Goal: Task Accomplishment & Management: Manage account settings

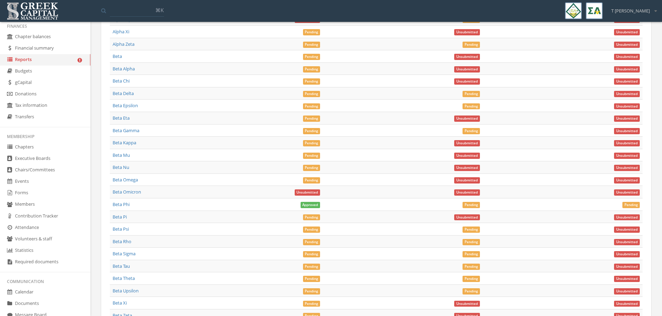
scroll to position [2640, 0]
click at [308, 83] on span "Pending" at bounding box center [311, 82] width 17 height 6
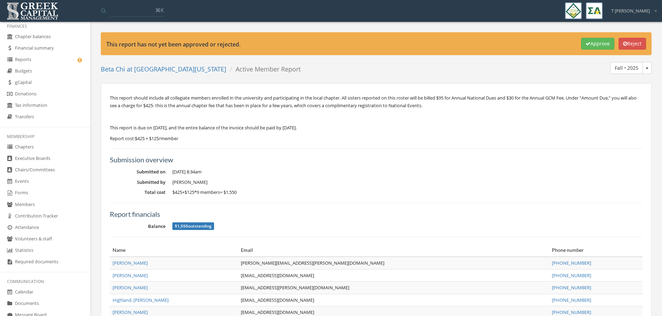
click at [593, 44] on button "Approve" at bounding box center [597, 44] width 33 height 12
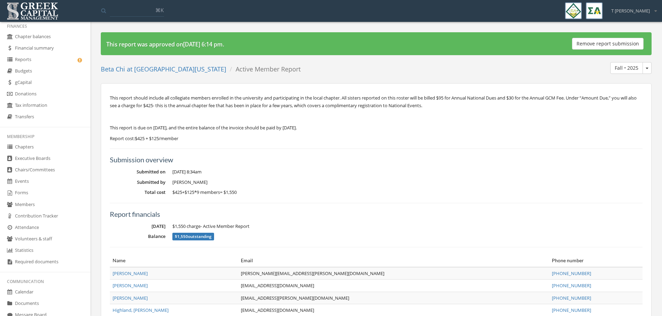
click at [32, 61] on link "Reports" at bounding box center [45, 59] width 90 height 11
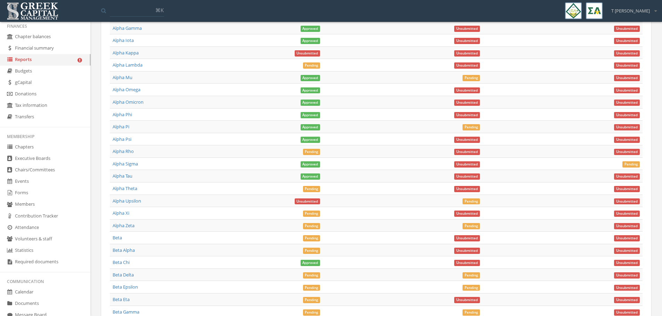
scroll to position [2475, 0]
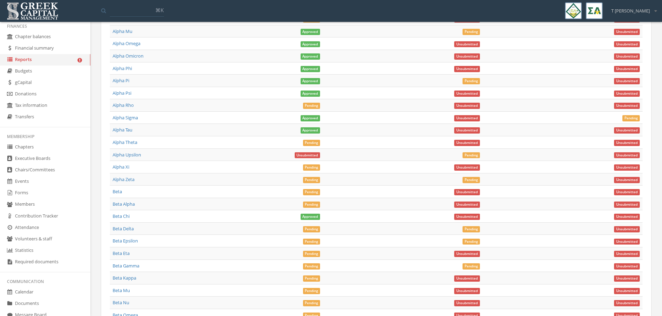
click at [316, 228] on span "Pending" at bounding box center [311, 229] width 17 height 6
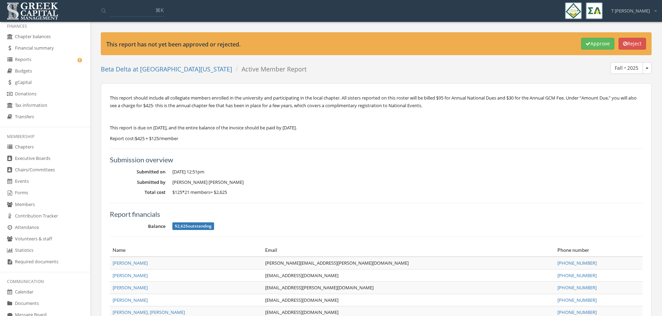
click at [592, 44] on button "Approve" at bounding box center [597, 44] width 33 height 12
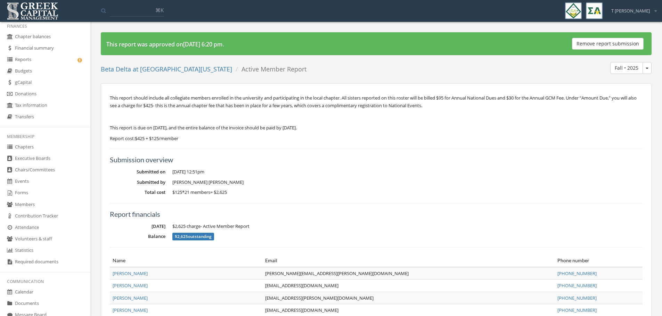
click at [20, 61] on link "Reports" at bounding box center [45, 59] width 90 height 11
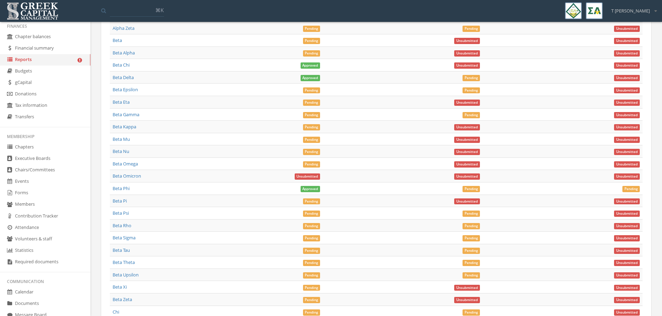
scroll to position [2579, 0]
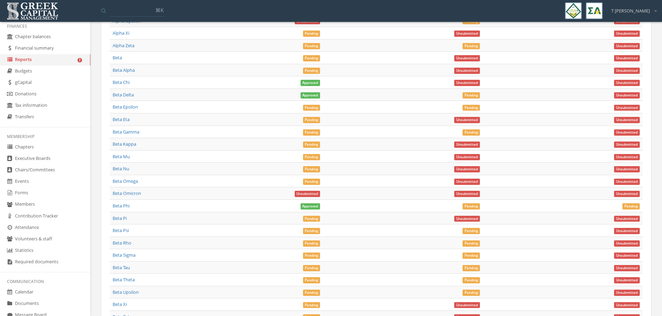
click at [310, 108] on span "Pending" at bounding box center [311, 108] width 17 height 6
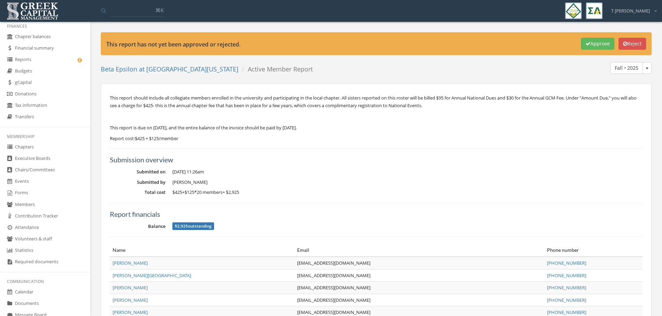
click at [589, 40] on button "Approve" at bounding box center [597, 44] width 33 height 12
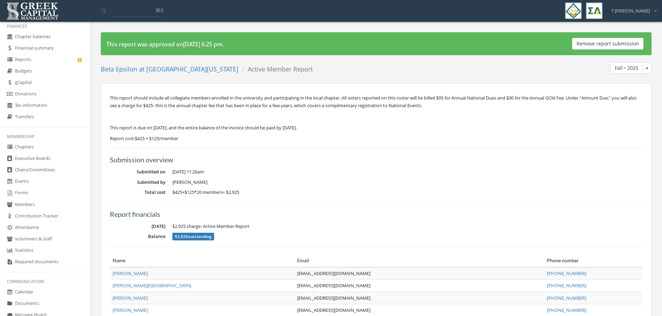
click at [30, 61] on link "Reports" at bounding box center [45, 59] width 90 height 11
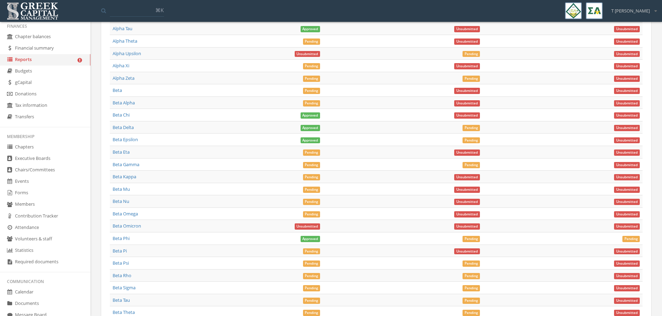
scroll to position [2492, 0]
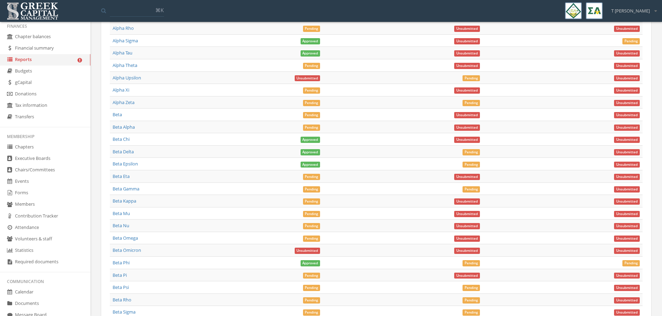
click at [309, 190] on span "Pending" at bounding box center [311, 190] width 17 height 6
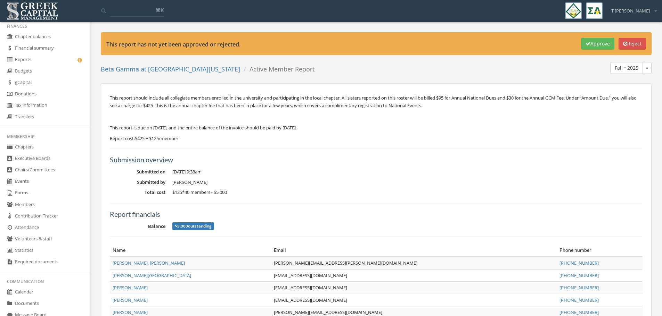
click at [600, 44] on button "Approve" at bounding box center [597, 44] width 33 height 12
